Goal: Information Seeking & Learning: Learn about a topic

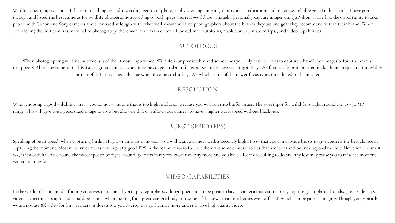
scroll to position [365, 0]
click at [189, 105] on p "When choosing a good wildlife camera, you do not want one that is too high reso…" at bounding box center [197, 107] width 369 height 14
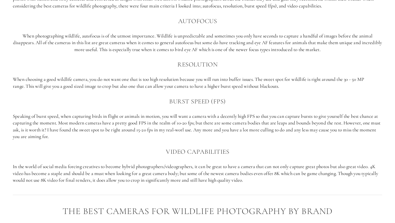
scroll to position [391, 0]
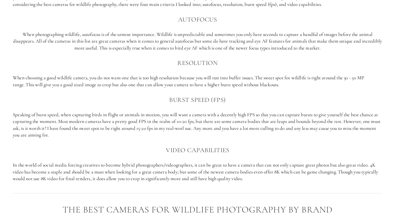
click at [195, 144] on div "Important factors in selecting the best cameras for Wildlife photography Wildli…" at bounding box center [197, 67] width 369 height 229
click at [192, 136] on p "Speaking of burst speed, when capturing birds in flight or animals in motion, y…" at bounding box center [197, 124] width 369 height 27
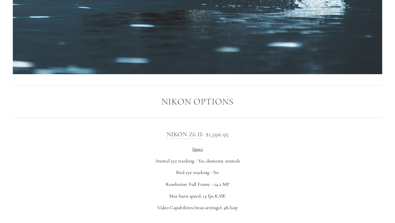
scroll to position [753, 0]
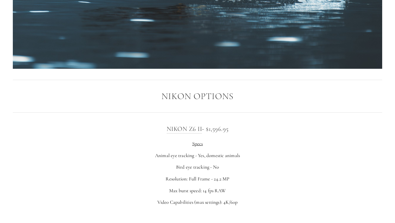
click at [192, 99] on h2 "Nikon Options" at bounding box center [197, 96] width 369 height 10
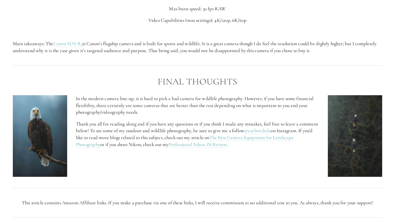
scroll to position [2129, 0]
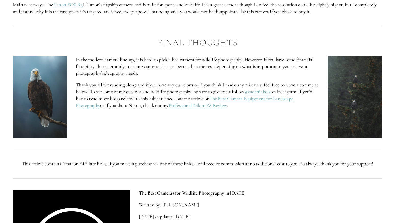
click at [186, 50] on div "Final Thoughts" at bounding box center [197, 42] width 378 height 19
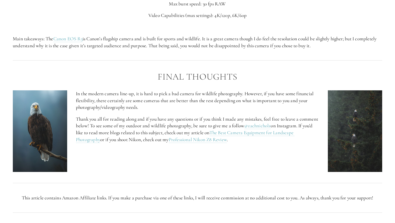
scroll to position [2080, 0]
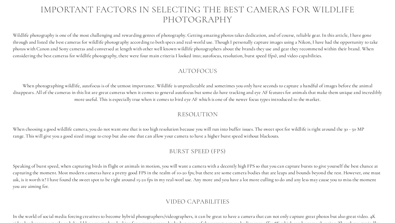
scroll to position [347, 0]
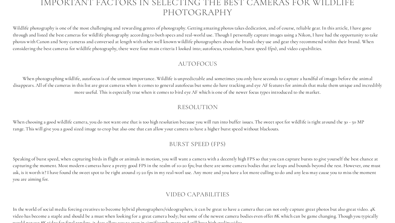
click at [200, 34] on p "Wildlife photography is one of the most challenging and rewarding genres of pho…" at bounding box center [197, 38] width 369 height 27
click at [195, 49] on p "Wildlife photography is one of the most challenging and rewarding genres of pho…" at bounding box center [197, 38] width 369 height 27
click at [192, 46] on p "Wildlife photography is one of the most challenging and rewarding genres of pho…" at bounding box center [197, 38] width 369 height 27
click at [191, 52] on div "Important factors in selecting the best cameras for Wildlife photography Wildli…" at bounding box center [197, 111] width 369 height 229
click at [193, 48] on p "Wildlife photography is one of the most challenging and rewarding genres of pho…" at bounding box center [197, 38] width 369 height 27
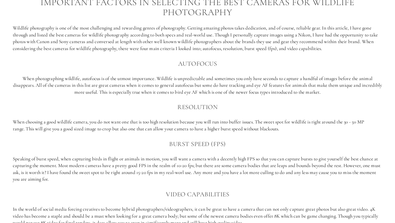
click at [192, 47] on p "Wildlife photography is one of the most challenging and rewarding genres of pho…" at bounding box center [197, 38] width 369 height 27
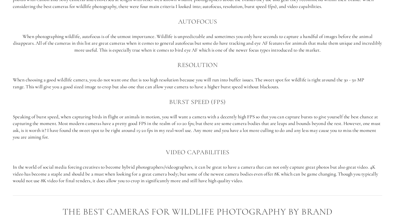
scroll to position [391, 0]
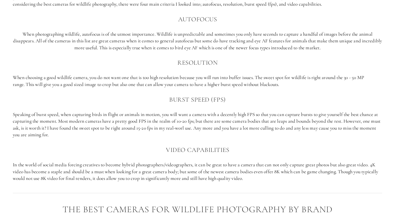
click at [195, 56] on div "Important factors in selecting the best cameras for Wildlife photography Wildli…" at bounding box center [197, 67] width 369 height 229
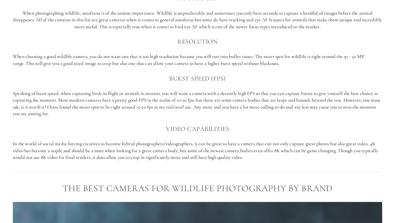
scroll to position [401, 0]
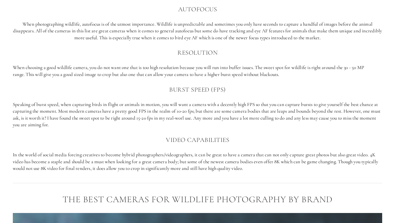
click at [193, 81] on div "Important factors in selecting the best cameras for Wildlife photography Wildli…" at bounding box center [197, 57] width 369 height 229
click at [196, 75] on p "When choosing a good wildlife camera, you do not want one that is too high reso…" at bounding box center [197, 71] width 369 height 14
click at [194, 83] on div "Important factors in selecting the best cameras for Wildlife photography Wildli…" at bounding box center [197, 57] width 369 height 229
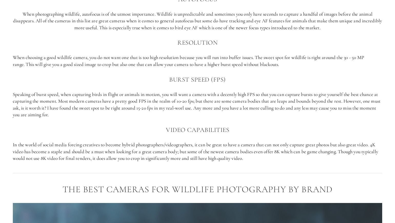
scroll to position [412, 0]
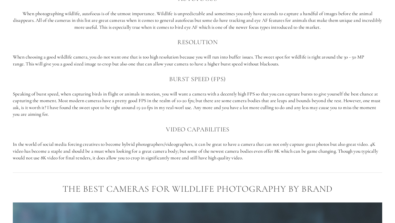
click at [192, 80] on h3 "Burst Speed (FPS)" at bounding box center [197, 79] width 369 height 10
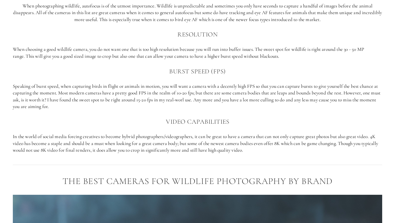
click at [193, 111] on div "Important factors in selecting the best cameras for Wildlife photography Wildli…" at bounding box center [197, 39] width 369 height 229
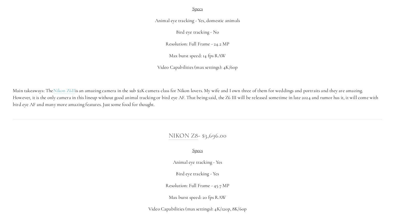
scroll to position [924, 0]
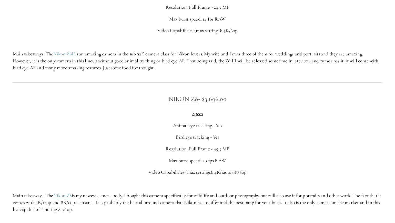
click at [193, 130] on div "Nikon Z8 - $3,696.00 Specs Animal eye tracking - Yes Bird eye tracking - Yes Re…" at bounding box center [197, 153] width 369 height 119
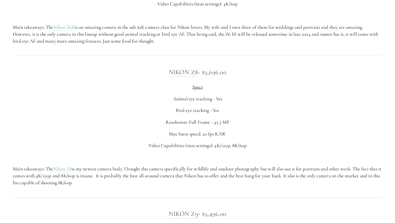
scroll to position [959, 0]
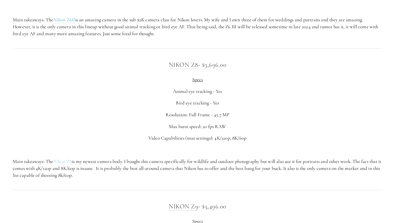
click at [66, 161] on link "Nikon Z8" at bounding box center [62, 161] width 19 height 6
